Goal: Information Seeking & Learning: Learn about a topic

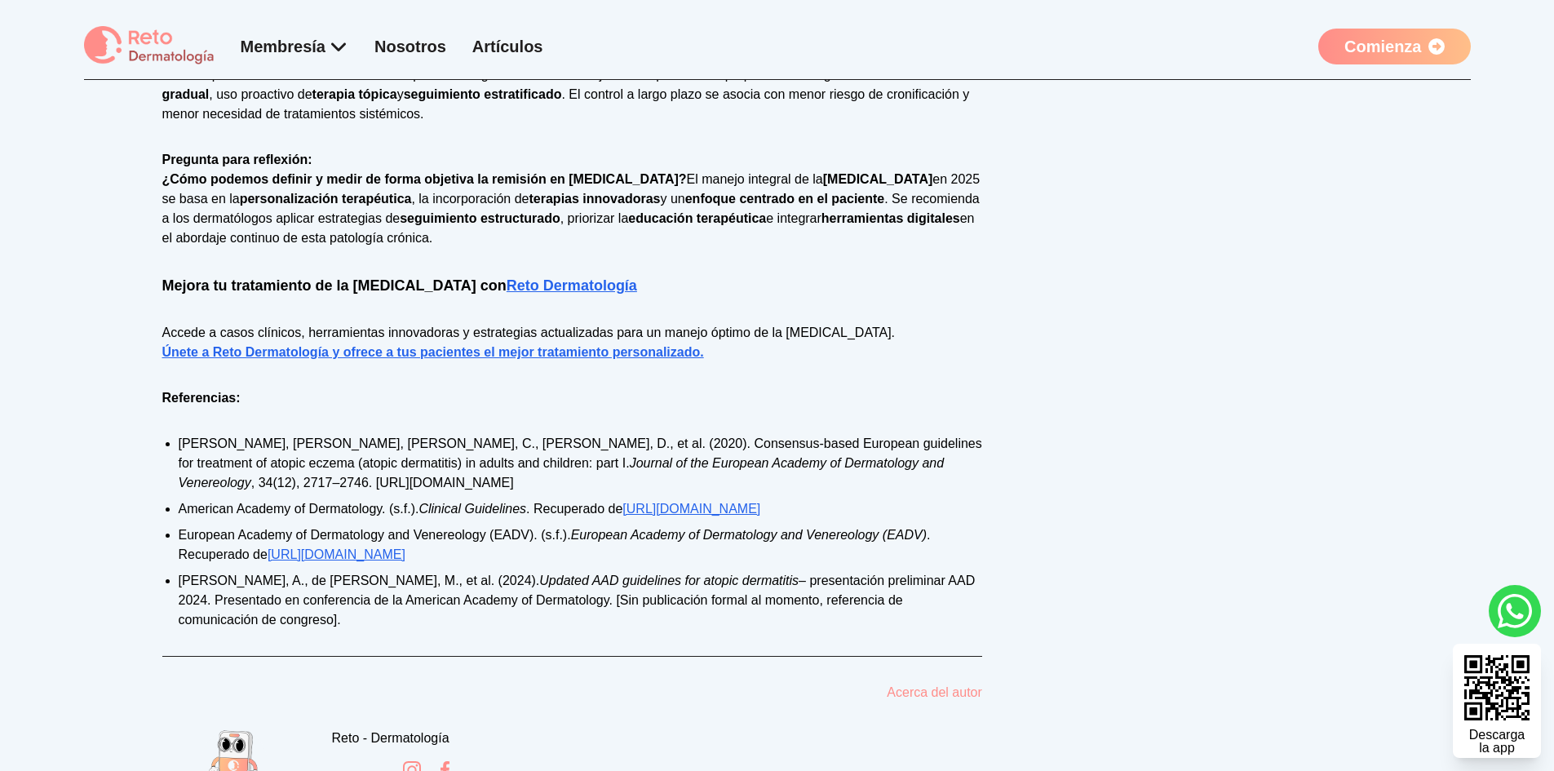
scroll to position [2447, 0]
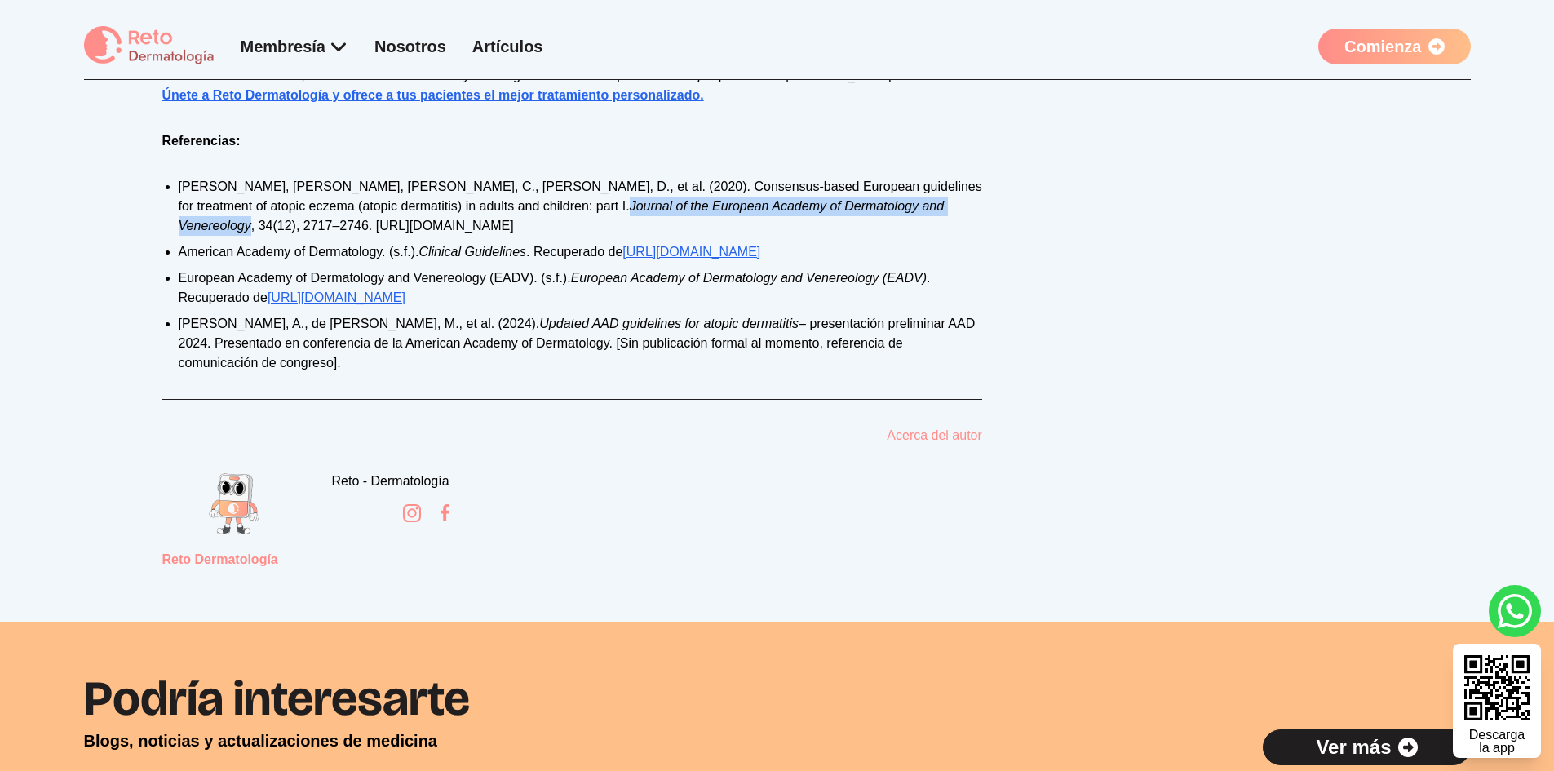
drag, startPoint x: 414, startPoint y: 206, endPoint x: 802, endPoint y: 200, distance: 388.4
click at [802, 200] on li "Wollenberg, A., Flohr, C., Simon, D., et al. (2020). Consensus-based European g…" at bounding box center [581, 206] width 804 height 59
copy em "Journal of the European Academy of Dermatology and Venereology"
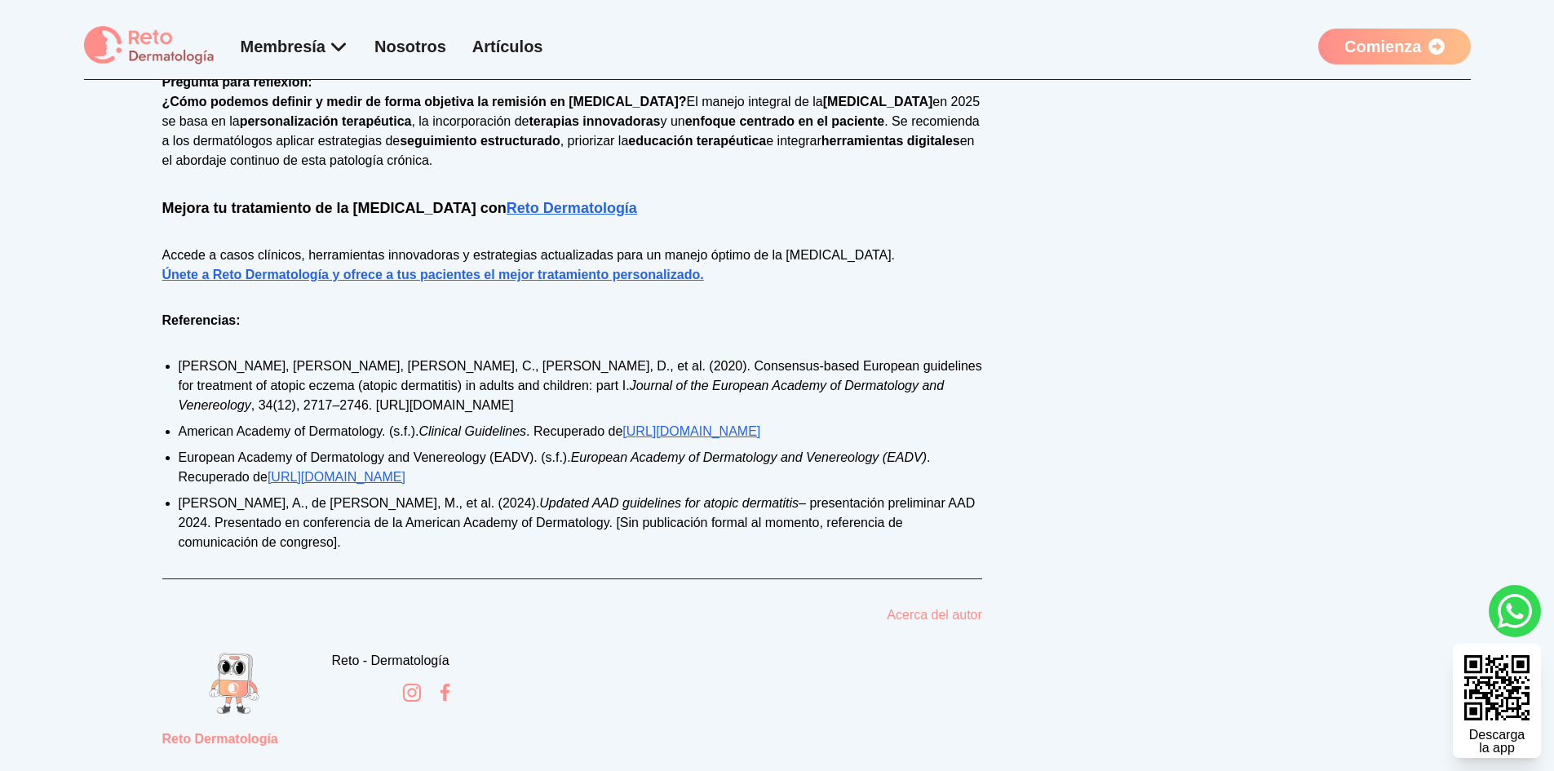
scroll to position [2284, 0]
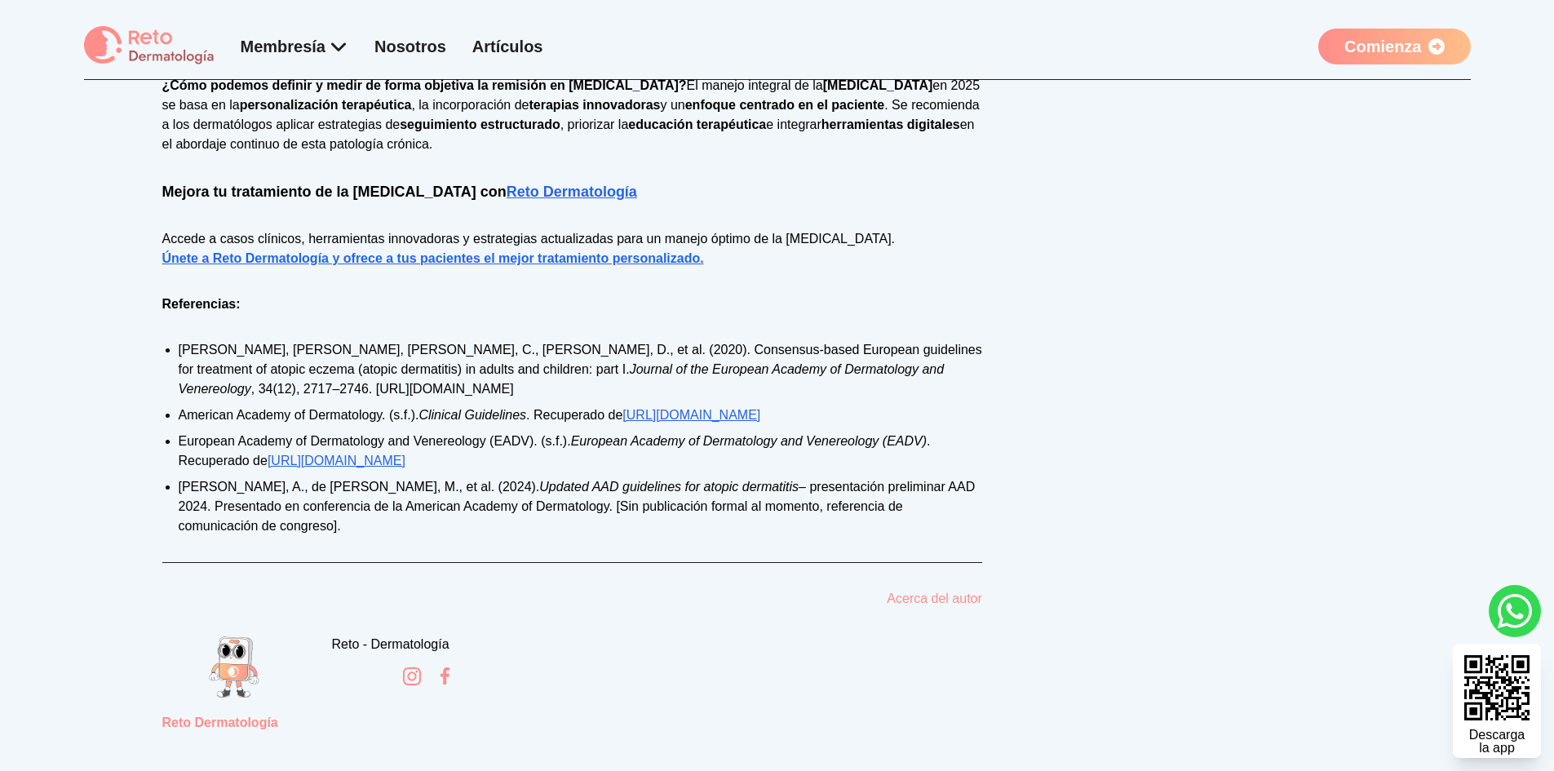
click at [760, 417] on link "[URL][DOMAIN_NAME]" at bounding box center [691, 415] width 138 height 14
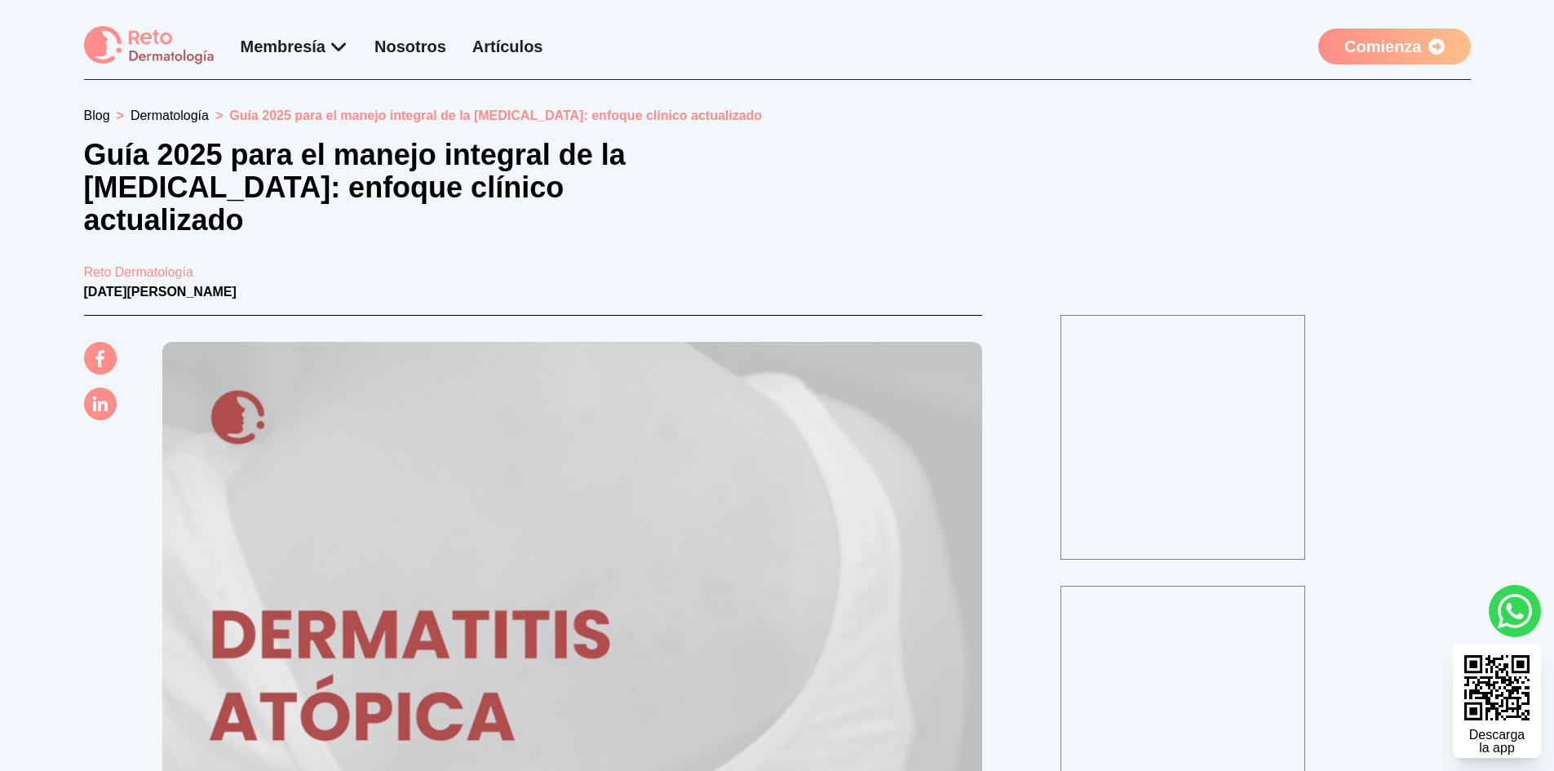
click at [645, 117] on span "Guía 2025 para el manejo integral de la [MEDICAL_DATA]: enfoque clínico actuali…" at bounding box center [495, 116] width 533 height 14
click at [555, 119] on span "Guía 2025 para el manejo integral de la [MEDICAL_DATA]: enfoque clínico actuali…" at bounding box center [495, 116] width 533 height 14
click at [251, 114] on span "Guía 2025 para el manejo integral de la [MEDICAL_DATA]: enfoque clínico actuali…" at bounding box center [495, 116] width 533 height 14
drag, startPoint x: 91, startPoint y: 153, endPoint x: 537, endPoint y: 222, distance: 451.6
click at [537, 222] on h1 "Guía 2025 para el manejo integral de la [MEDICAL_DATA]: enfoque clínico actuali…" at bounding box center [397, 188] width 627 height 98
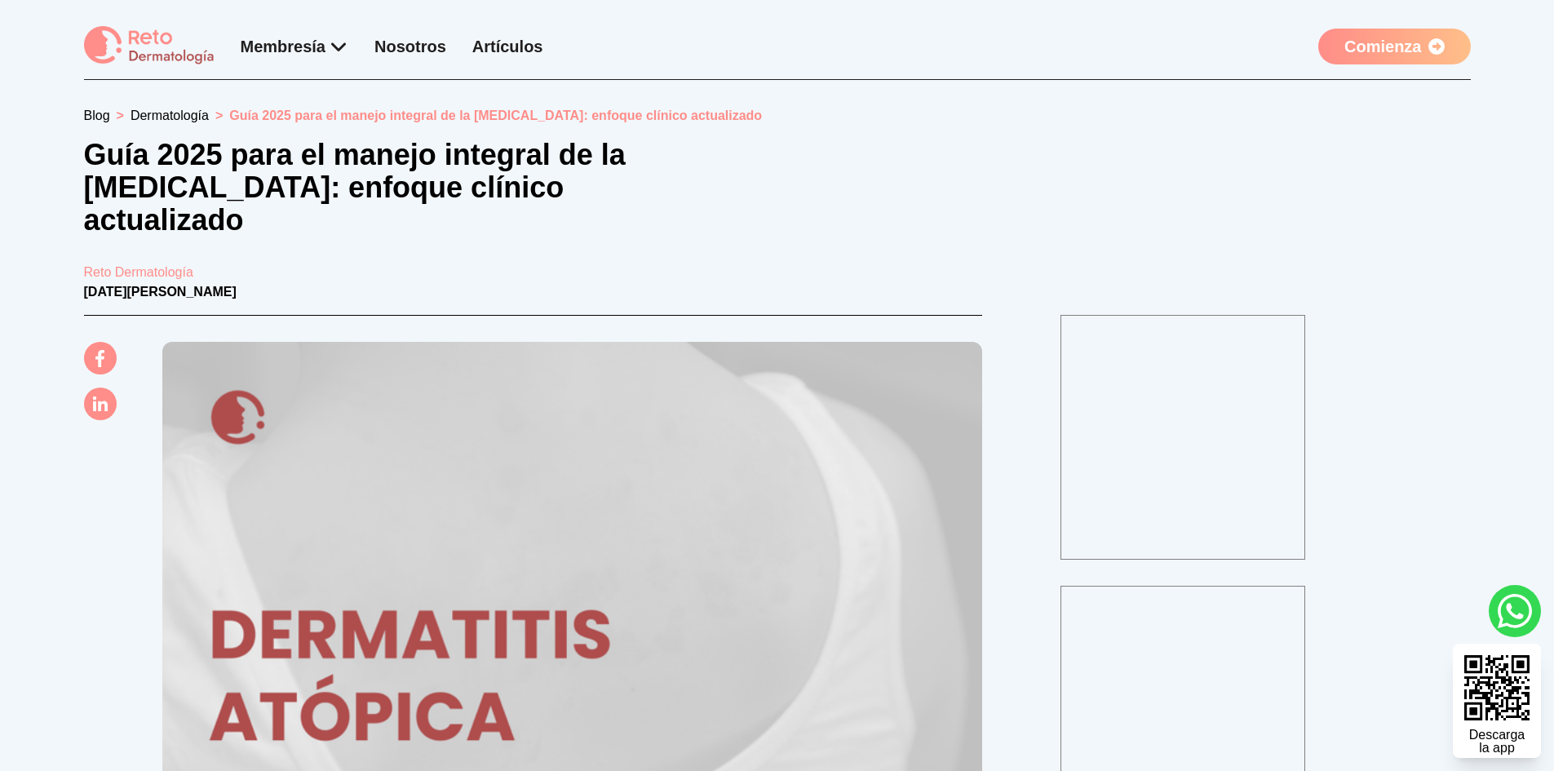
copy h1 "Guía 2025 para el manejo integral de la [MEDICAL_DATA]: enfoque clínico actuali…"
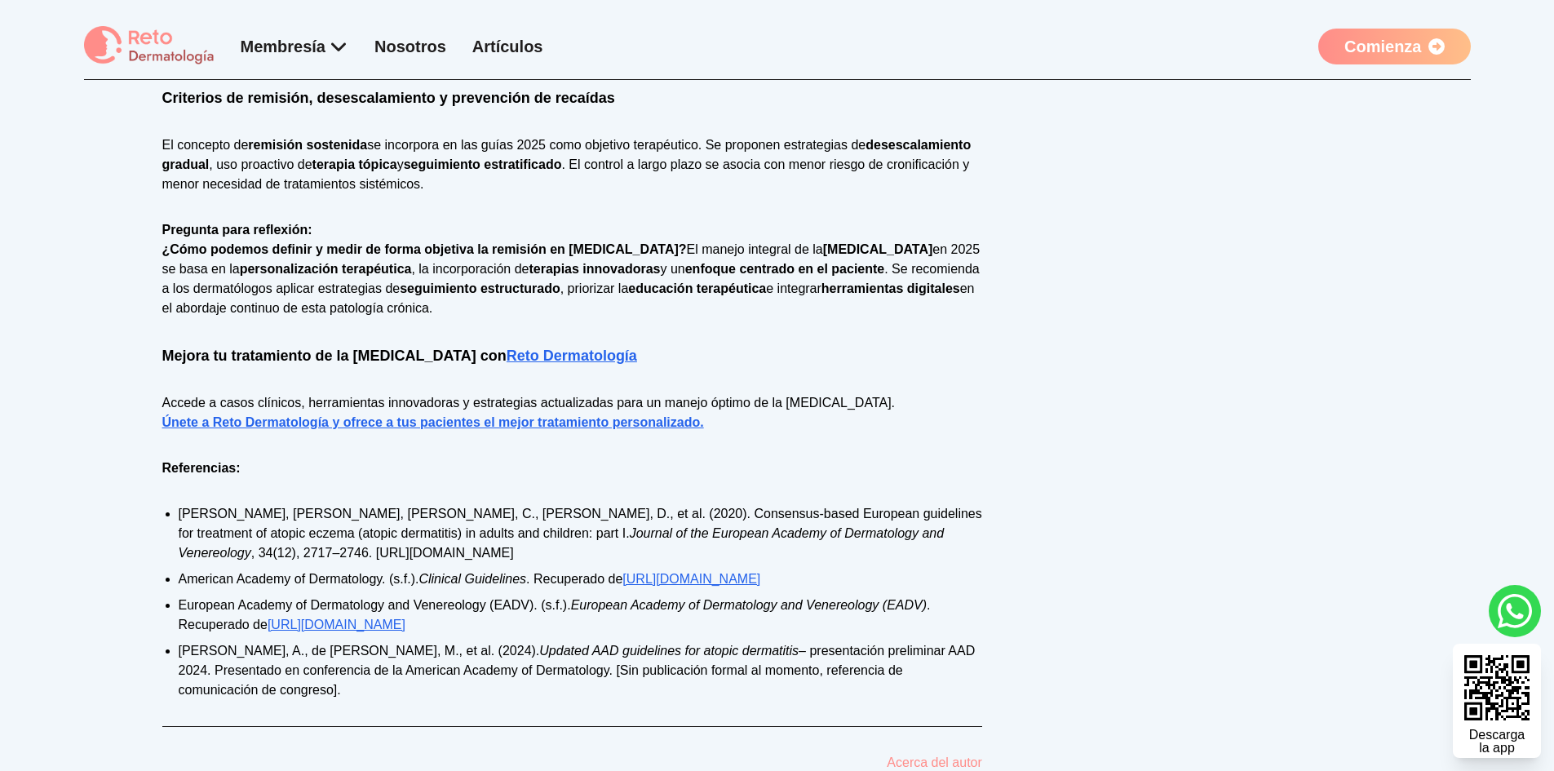
scroll to position [2203, 0]
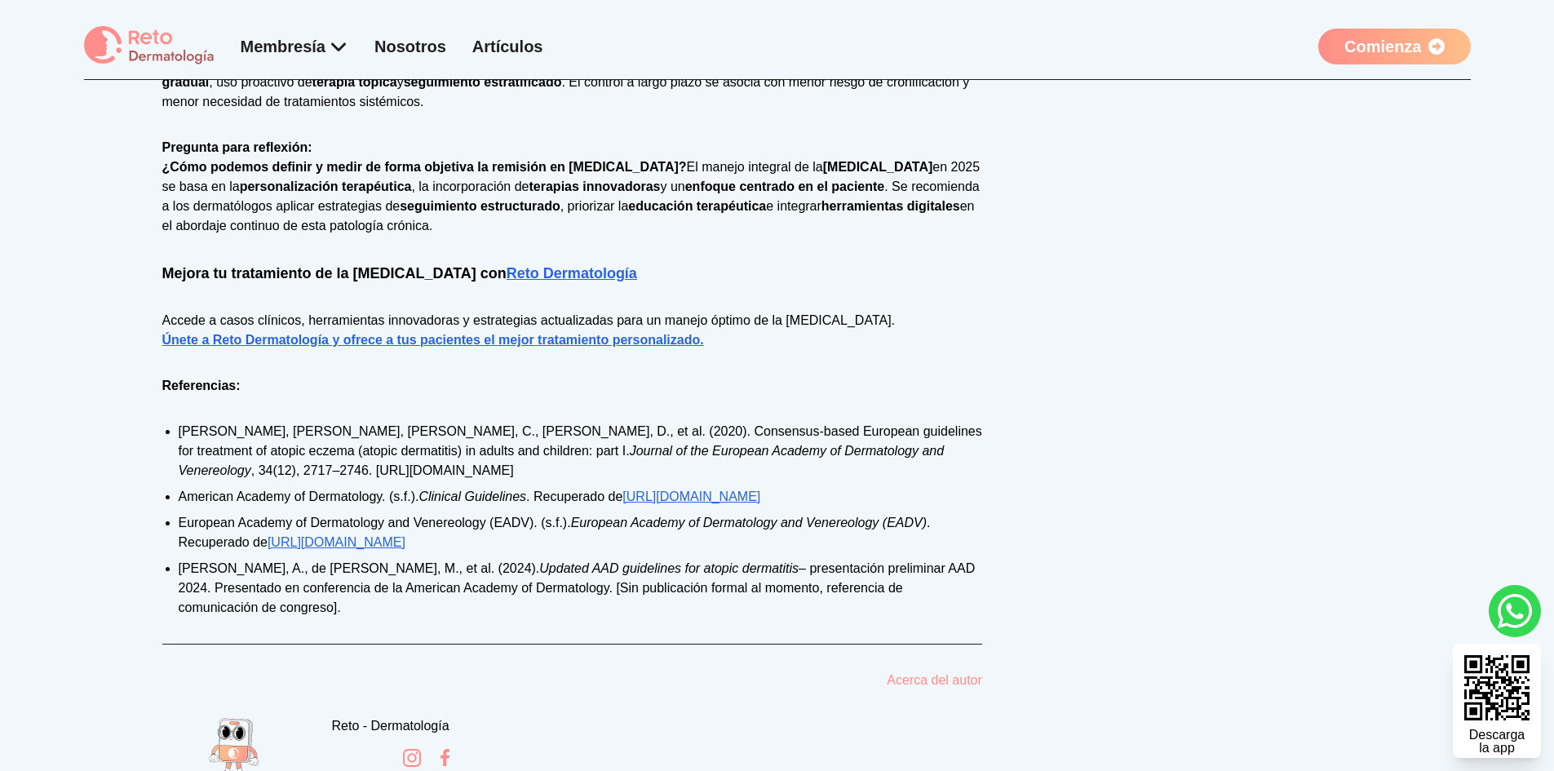
click at [343, 543] on link "[URL][DOMAIN_NAME]" at bounding box center [337, 542] width 138 height 14
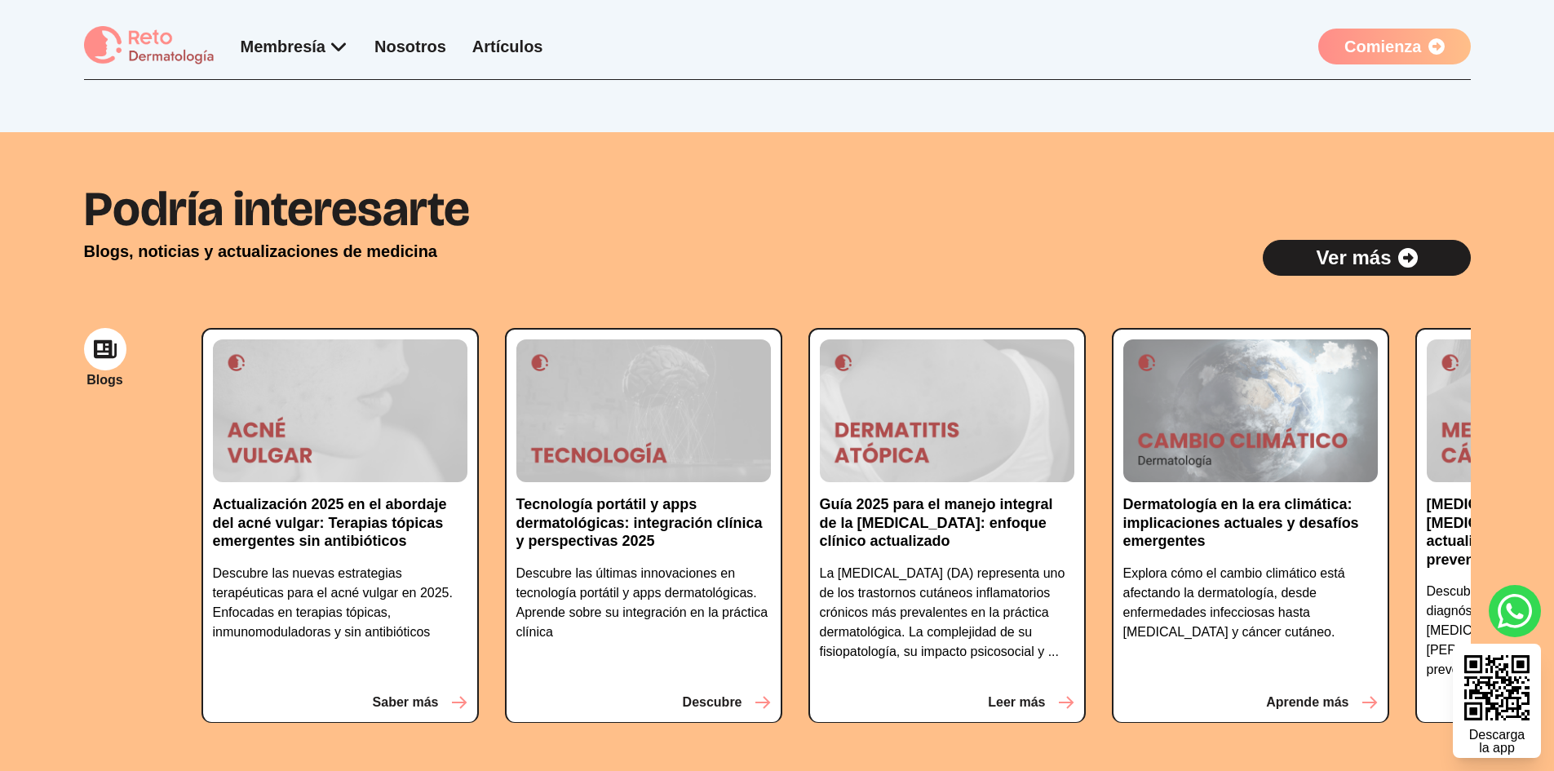
scroll to position [0, 607]
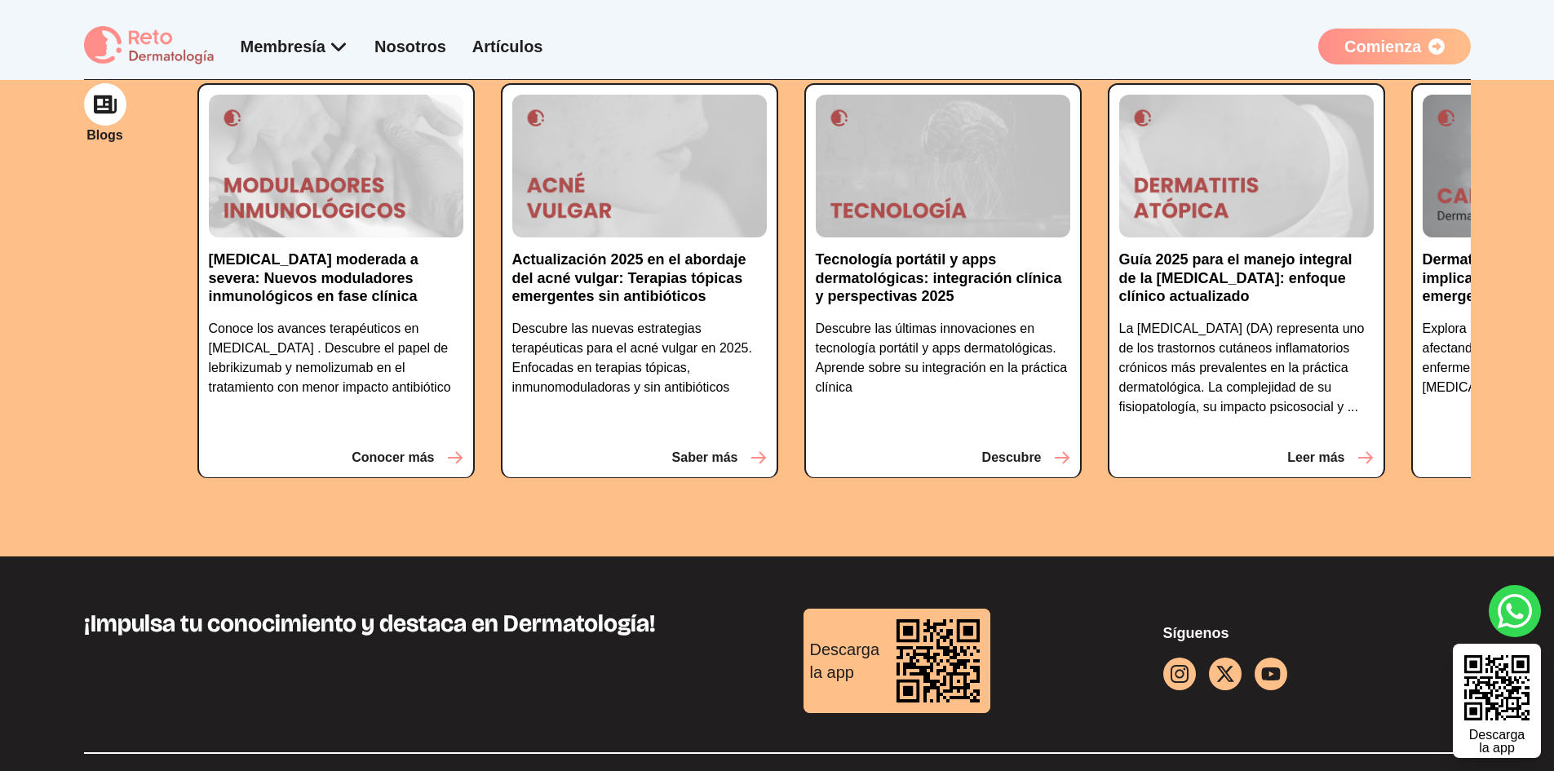
scroll to position [0, 303]
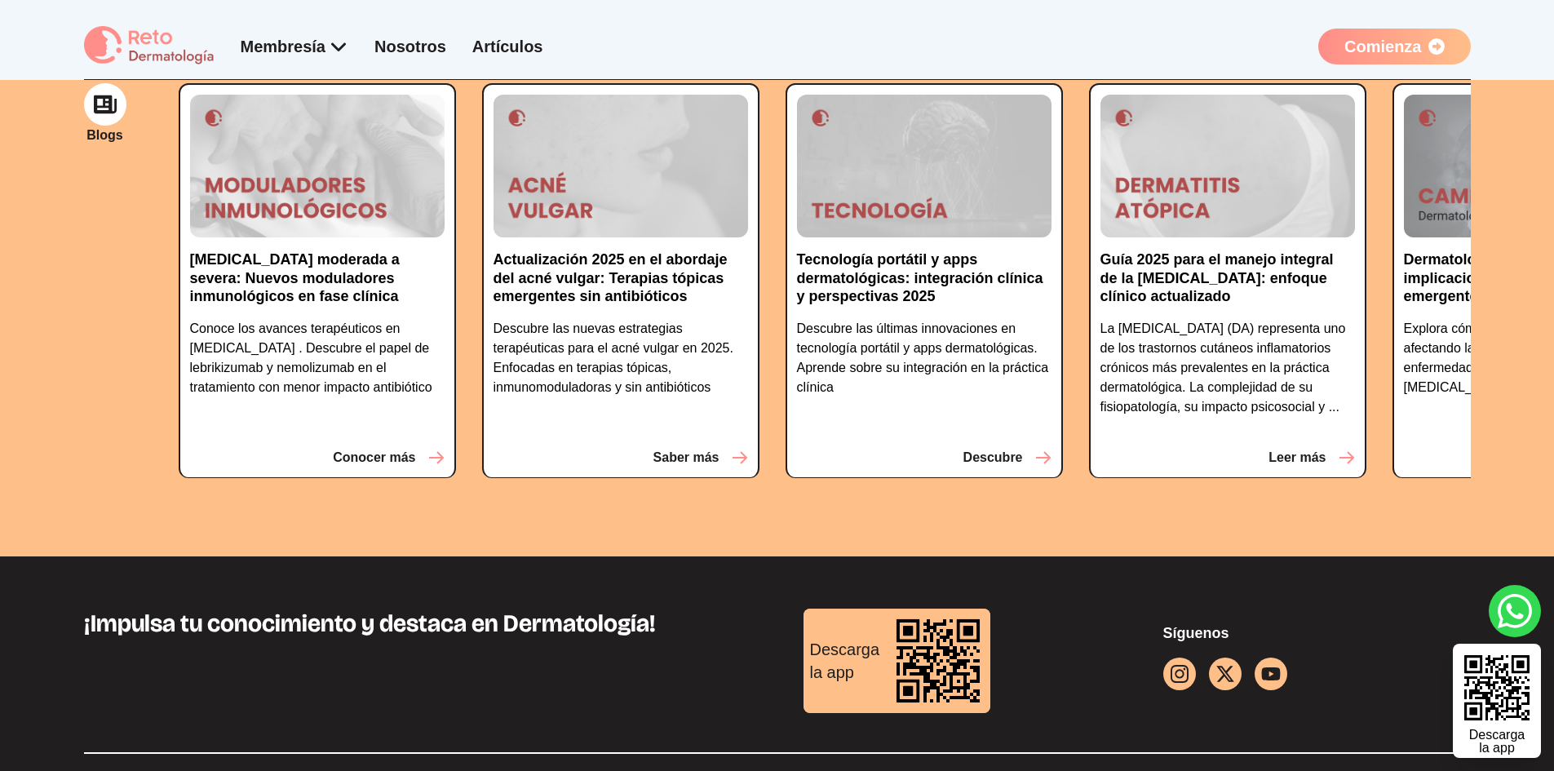
click at [1305, 448] on p "Leer más" at bounding box center [1297, 458] width 57 height 20
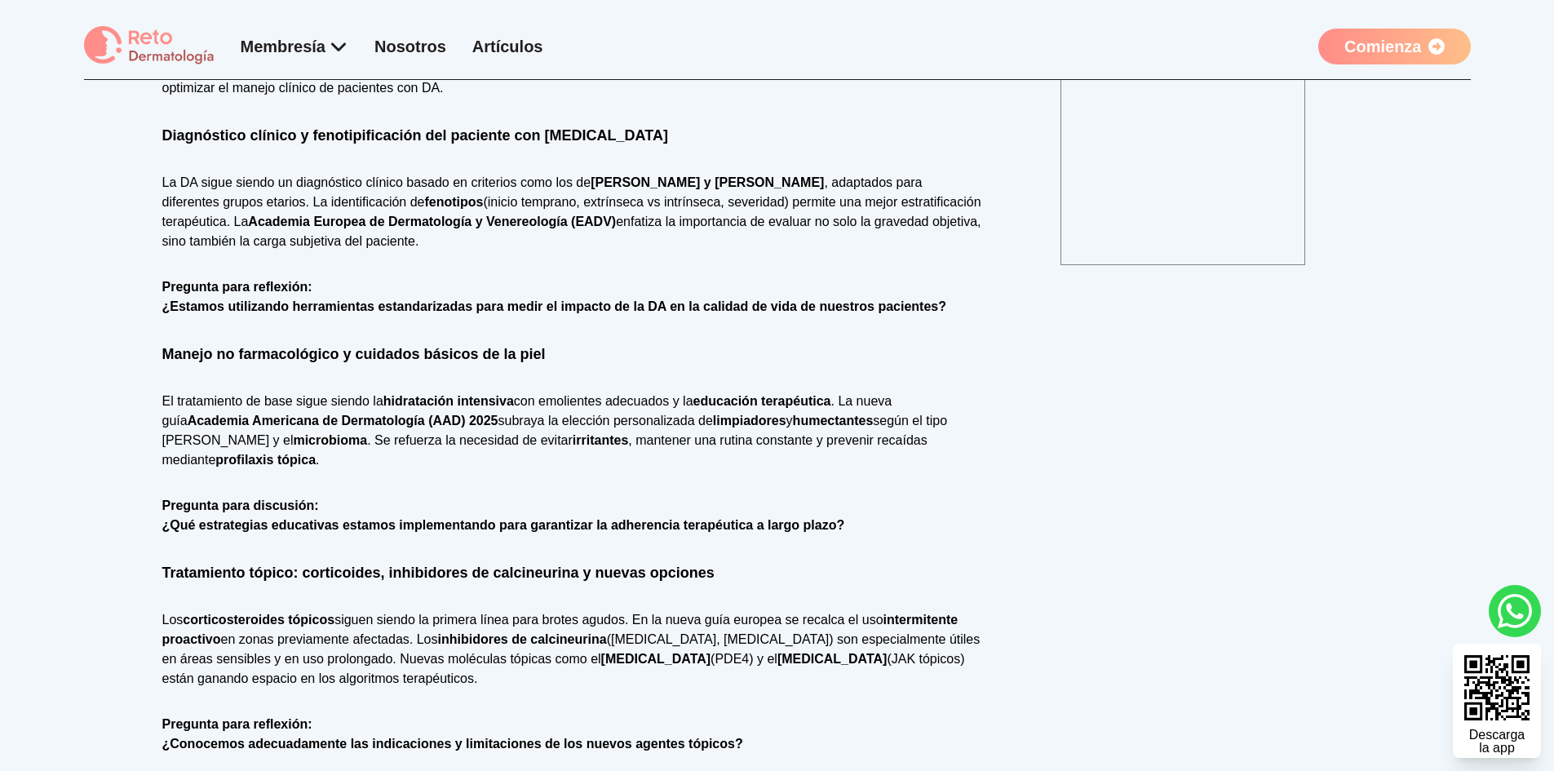
scroll to position [571, 0]
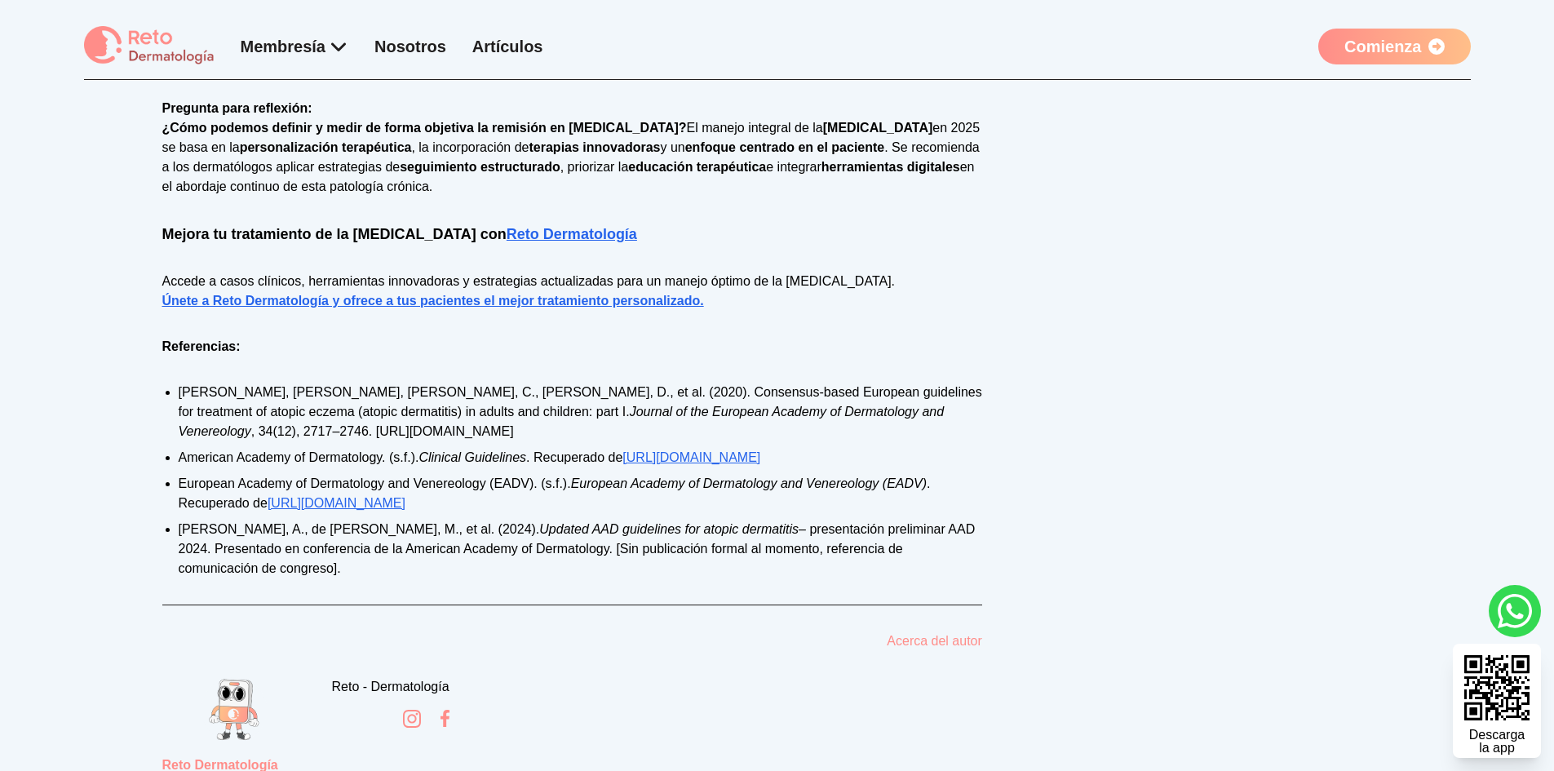
scroll to position [2366, 0]
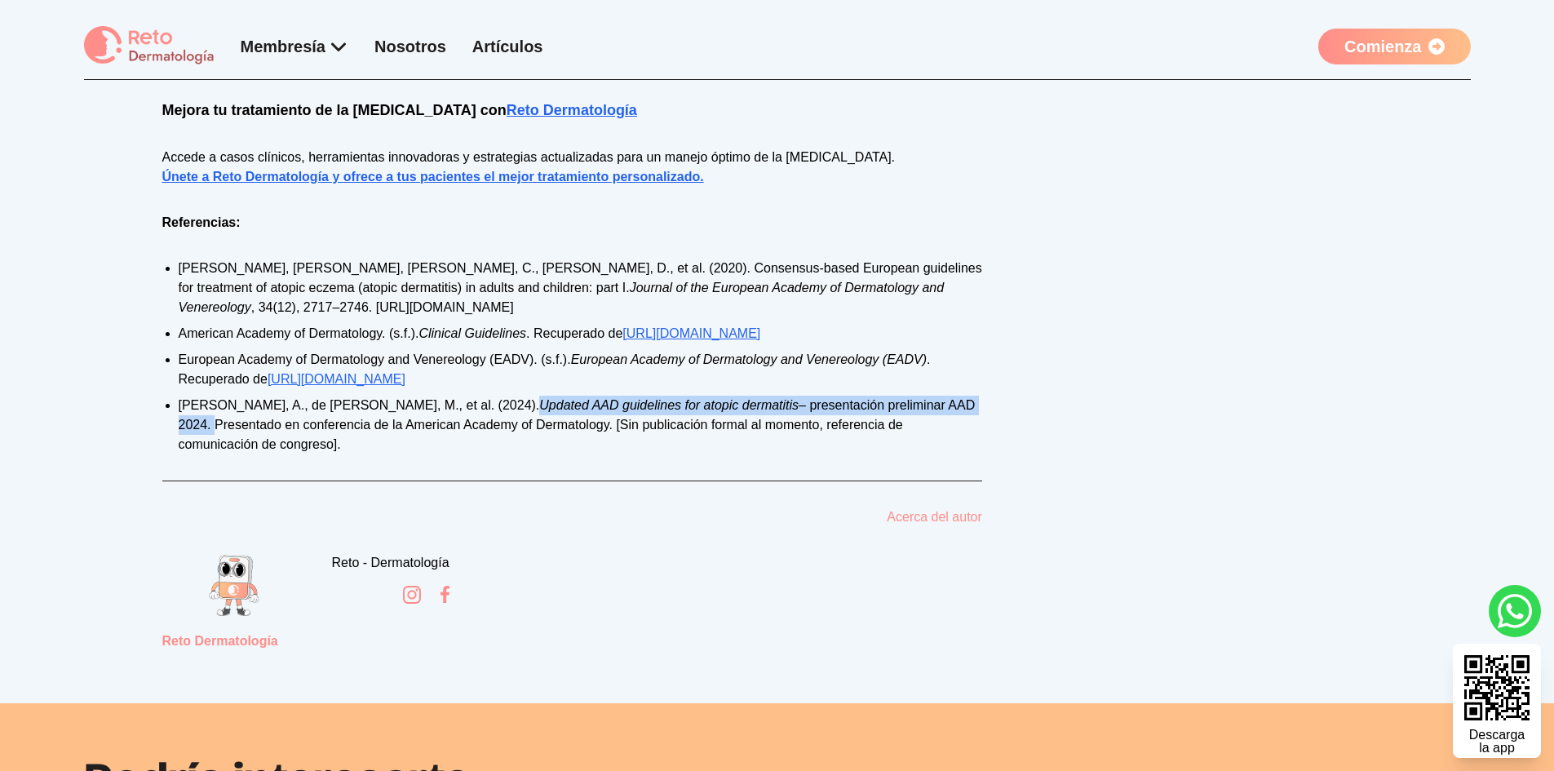
drag, startPoint x: 446, startPoint y: 406, endPoint x: 935, endPoint y: 403, distance: 488.7
click at [935, 403] on li "[PERSON_NAME], A., de [PERSON_NAME], M., et al. (2024). Updated AAD guidelines …" at bounding box center [581, 425] width 804 height 59
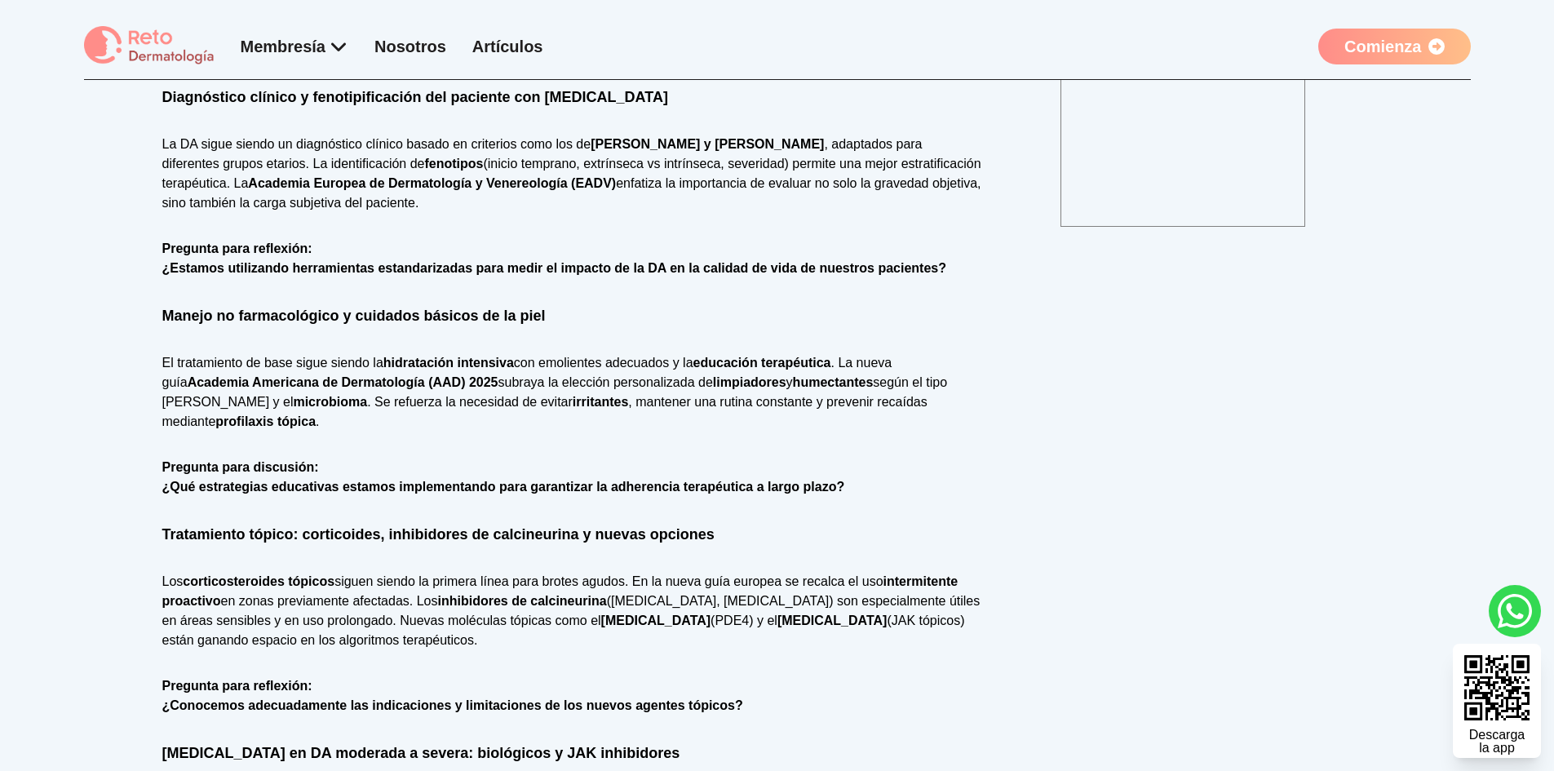
scroll to position [816, 0]
